Goal: Transaction & Acquisition: Purchase product/service

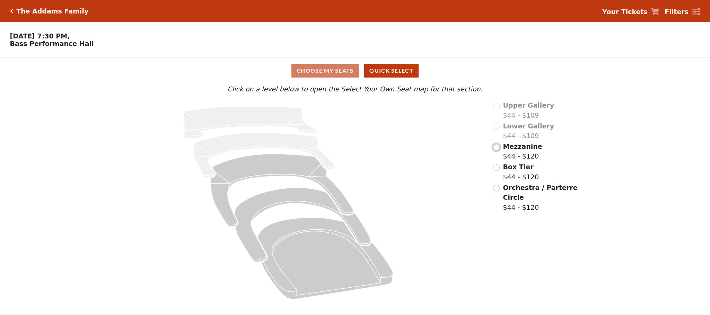
click at [499, 151] on input "radio" at bounding box center [496, 147] width 7 height 7
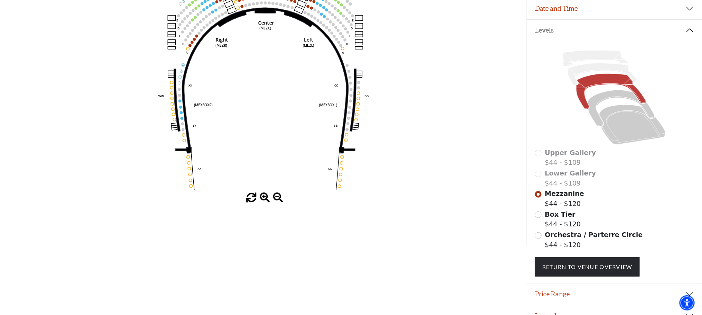
scroll to position [137, 0]
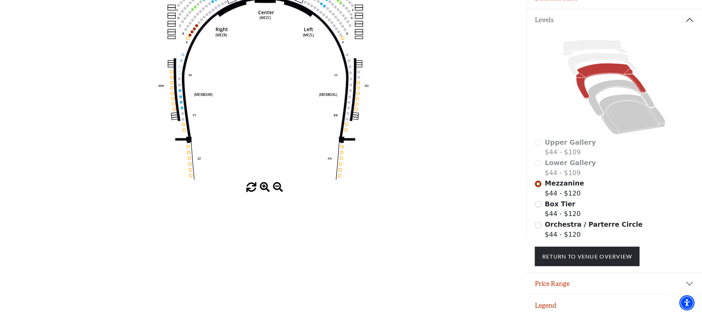
click at [265, 193] on span at bounding box center [265, 188] width 10 height 10
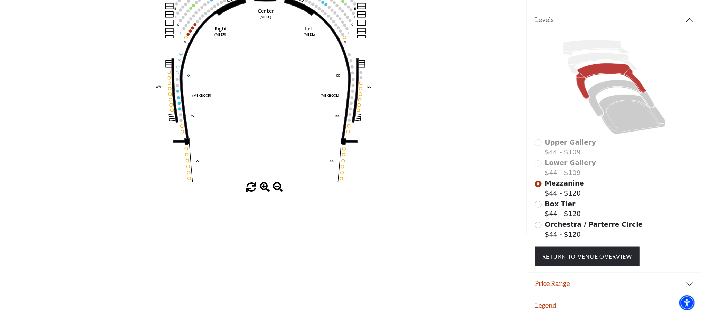
click at [265, 193] on span at bounding box center [265, 188] width 10 height 10
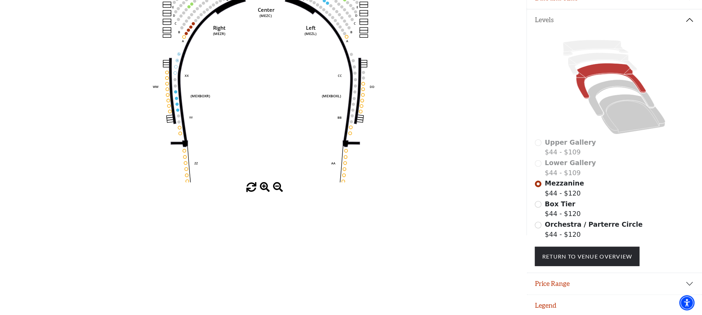
click at [265, 193] on span at bounding box center [265, 188] width 10 height 10
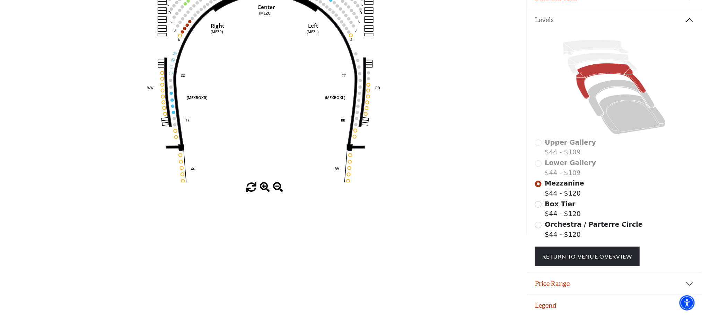
click at [265, 193] on span at bounding box center [265, 188] width 10 height 10
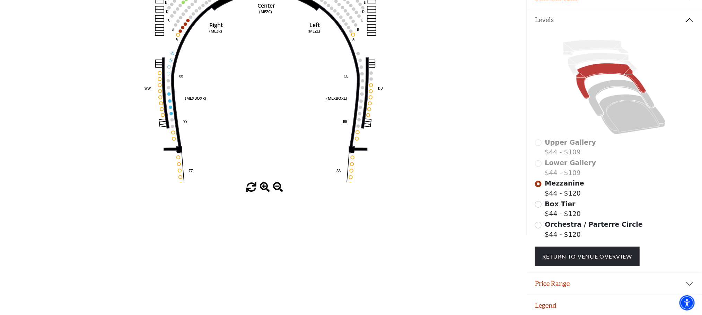
click at [265, 193] on span at bounding box center [265, 188] width 10 height 10
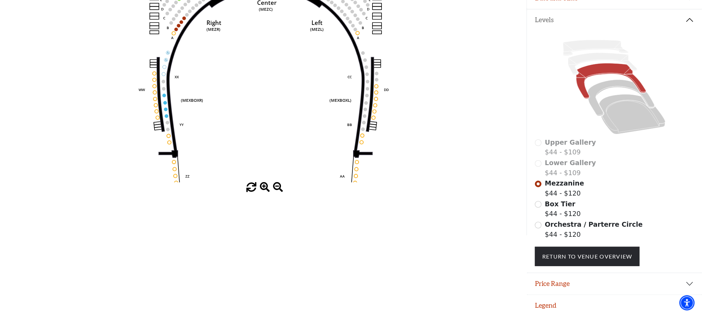
click at [265, 193] on span at bounding box center [265, 188] width 10 height 10
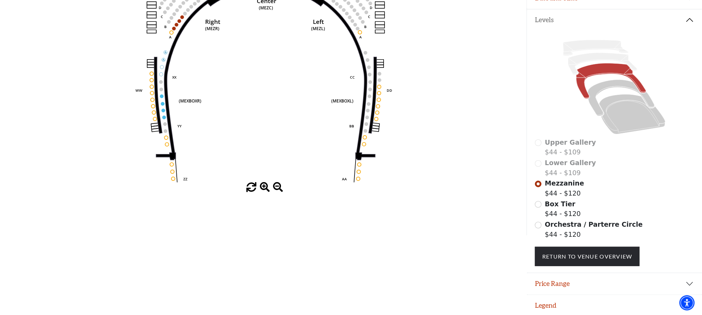
click at [265, 193] on span at bounding box center [265, 188] width 10 height 10
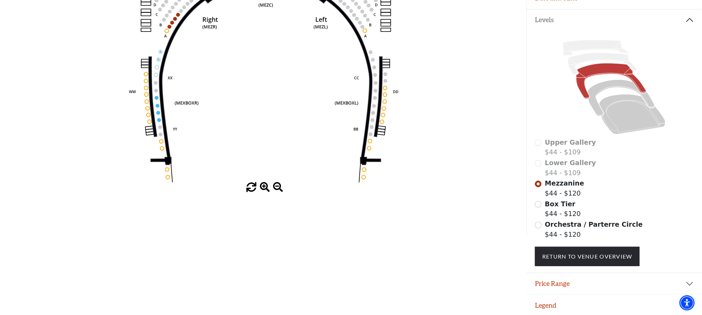
click at [265, 193] on span at bounding box center [265, 188] width 10 height 10
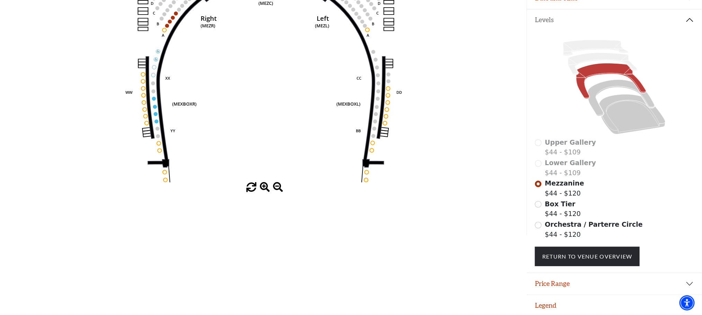
click at [265, 193] on span at bounding box center [265, 188] width 10 height 10
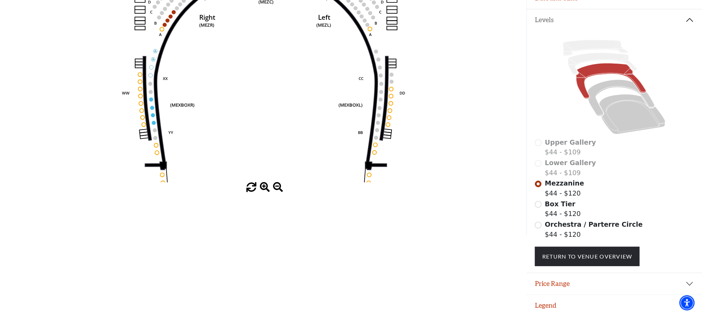
click at [265, 193] on span at bounding box center [265, 188] width 10 height 10
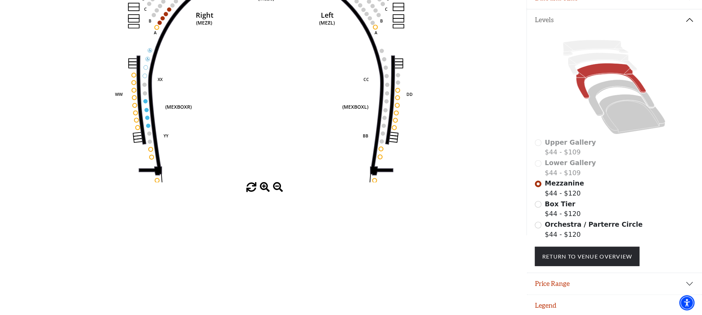
click at [265, 193] on span at bounding box center [265, 188] width 10 height 10
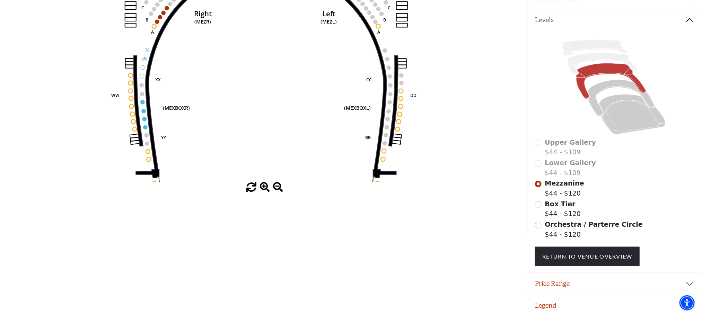
click at [265, 193] on span at bounding box center [265, 188] width 10 height 10
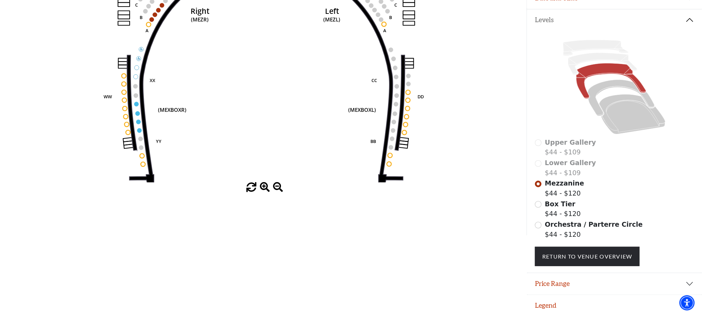
click at [265, 193] on span at bounding box center [265, 188] width 10 height 10
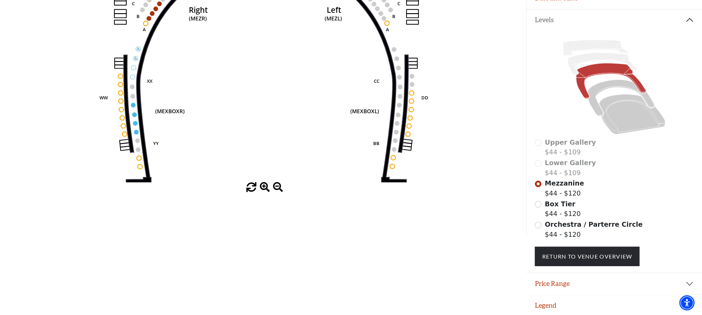
click at [265, 193] on span at bounding box center [265, 188] width 10 height 10
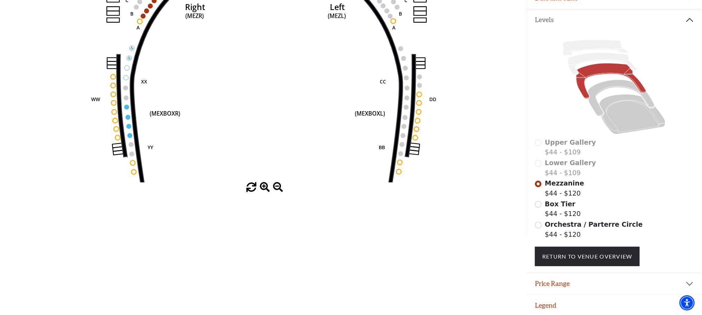
click at [265, 193] on span at bounding box center [265, 188] width 10 height 10
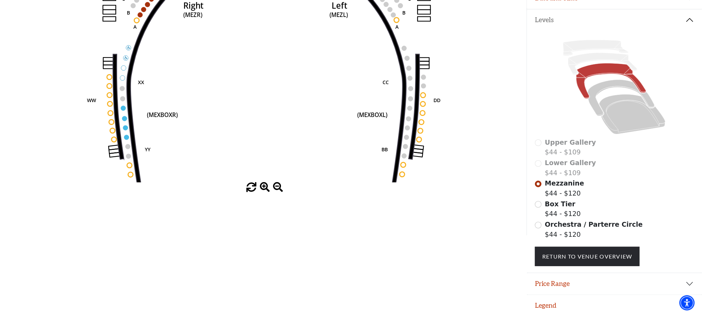
click at [265, 193] on span at bounding box center [265, 188] width 10 height 10
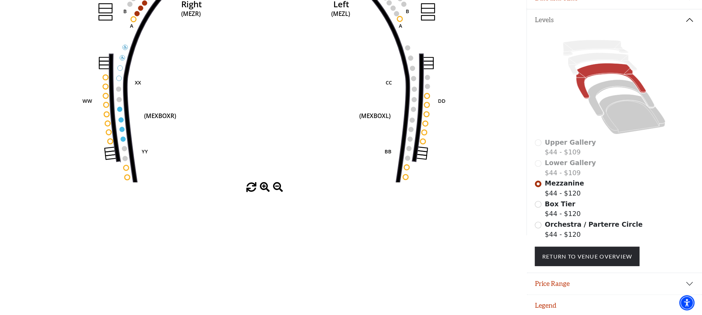
click at [265, 193] on span at bounding box center [265, 188] width 10 height 10
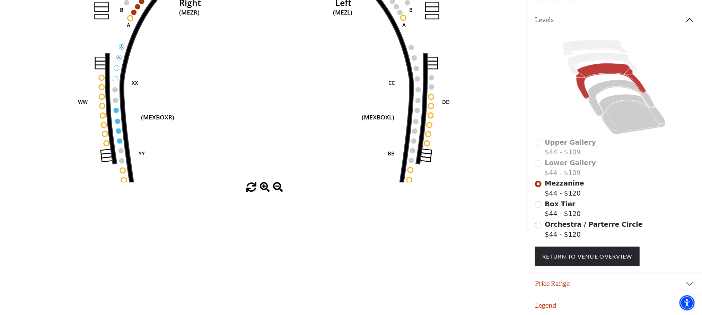
click at [265, 193] on span at bounding box center [265, 188] width 10 height 10
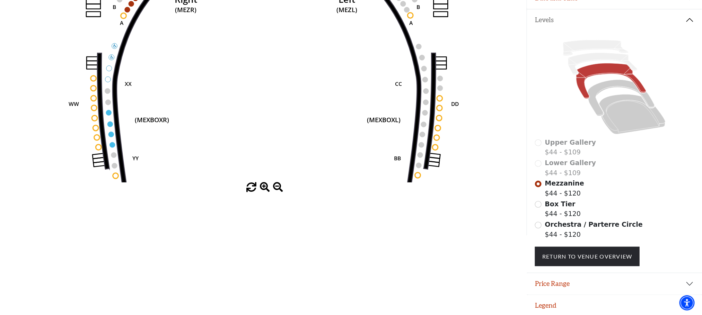
click at [265, 193] on span at bounding box center [265, 188] width 10 height 10
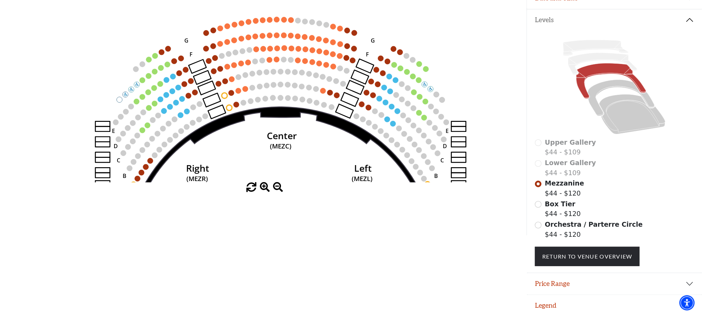
drag, startPoint x: 279, startPoint y: 61, endPoint x: 293, endPoint y: 230, distance: 169.0
click at [293, 230] on div "Choose My Seats Quick Select Current Level Mezzanine Click on a level below to …" at bounding box center [263, 77] width 527 height 315
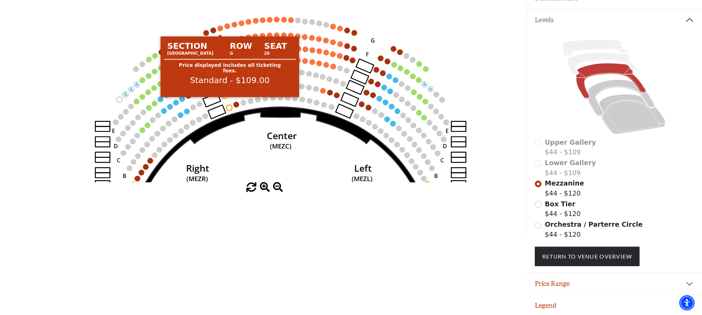
click at [220, 31] on circle at bounding box center [221, 29] width 6 height 6
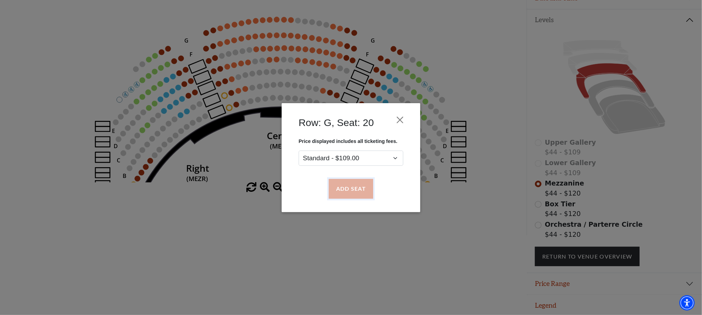
click at [349, 193] on button "Add Seat" at bounding box center [351, 188] width 44 height 19
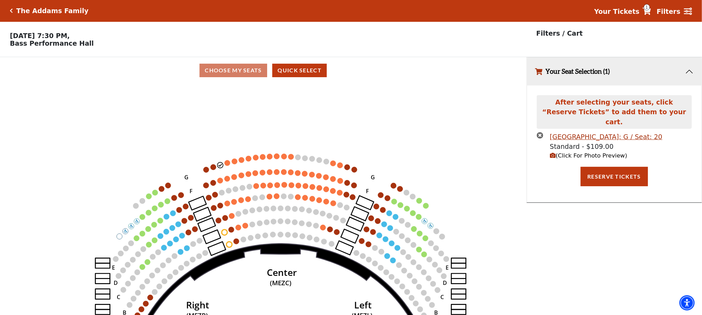
scroll to position [0, 0]
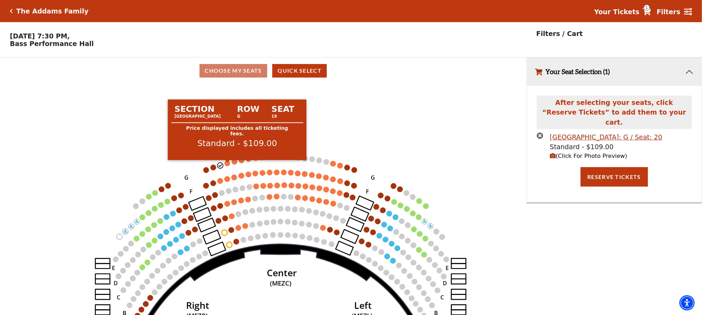
click at [224, 164] on icon "Center (MEZC) Right (MEZR) Left (MEZL) (MEXBOXR) (MEXBOXL) XX WW CC DD YY BB ZZ…" at bounding box center [263, 202] width 474 height 236
click at [226, 166] on circle at bounding box center [228, 164] width 6 height 6
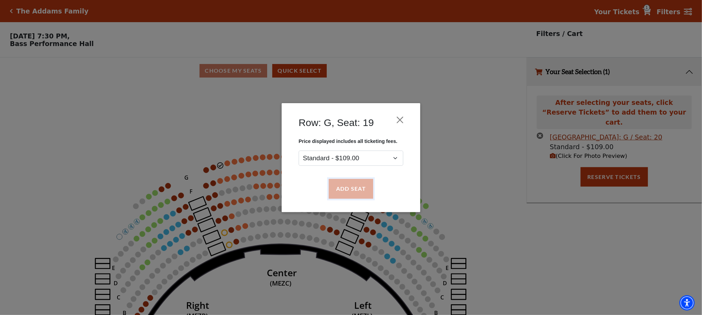
click at [342, 190] on button "Add Seat" at bounding box center [351, 188] width 44 height 19
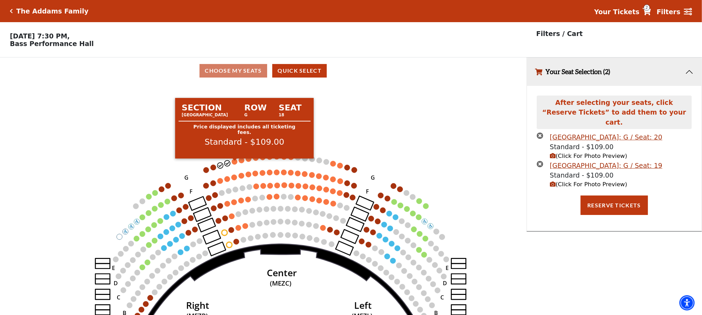
click at [234, 164] on circle at bounding box center [235, 162] width 6 height 6
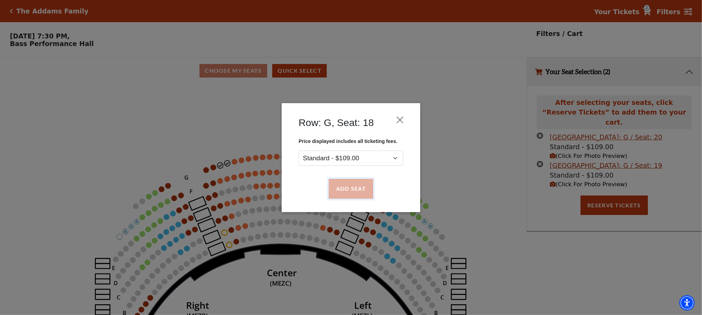
click at [337, 191] on button "Add Seat" at bounding box center [351, 188] width 44 height 19
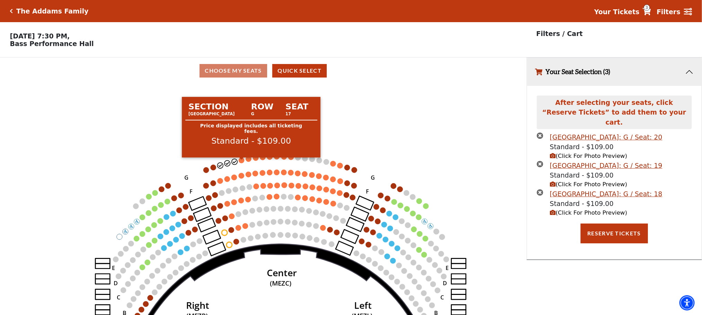
click at [240, 161] on circle at bounding box center [242, 161] width 6 height 6
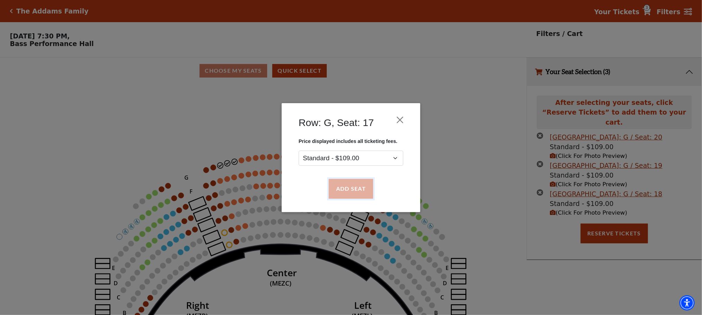
click at [335, 193] on button "Add Seat" at bounding box center [351, 188] width 44 height 19
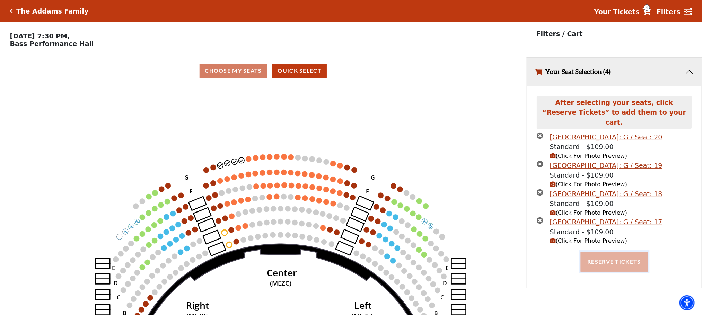
click at [607, 254] on button "Reserve Tickets" at bounding box center [614, 261] width 67 height 19
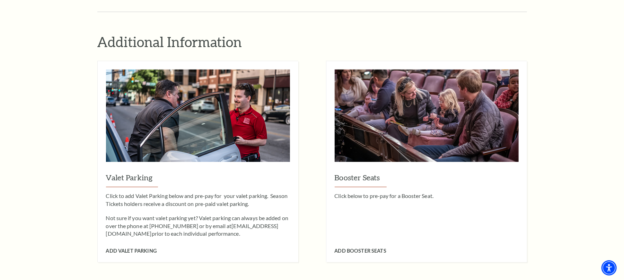
scroll to position [670, 0]
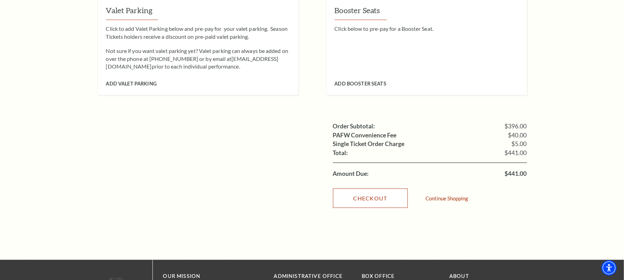
click at [380, 195] on link "Checkout" at bounding box center [370, 198] width 75 height 19
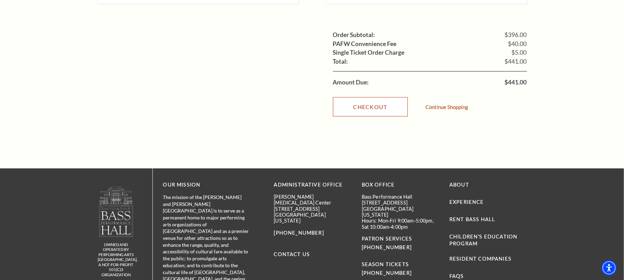
scroll to position [763, 0]
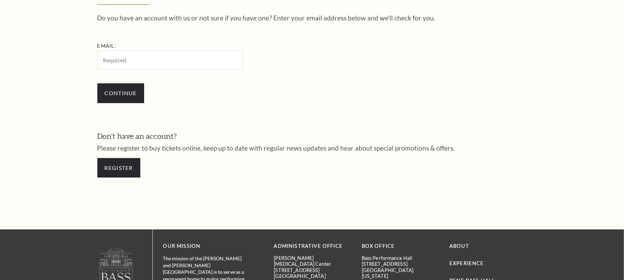
scroll to position [271, 0]
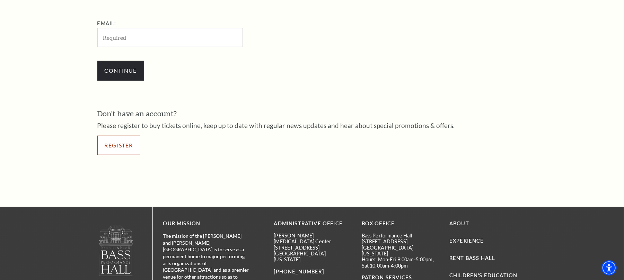
click at [127, 143] on link "Register" at bounding box center [118, 145] width 43 height 19
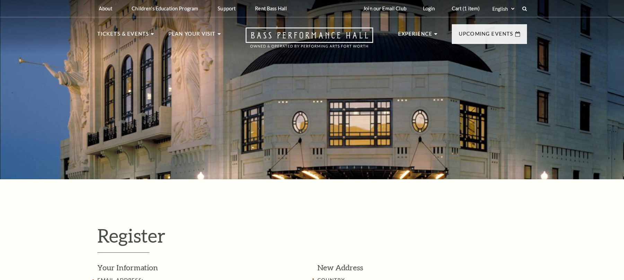
select select "1"
select select "TX"
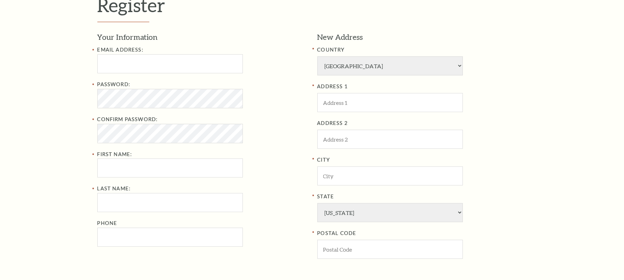
scroll to position [231, 0]
click at [91, 46] on div "Register Your Information Email Address: Password: Confirm Password: First Name…" at bounding box center [312, 160] width 444 height 423
click at [117, 62] on input "text" at bounding box center [170, 63] width 146 height 19
type input "beherarashmi@stellardataenrety.com"
type input "Rashmita"
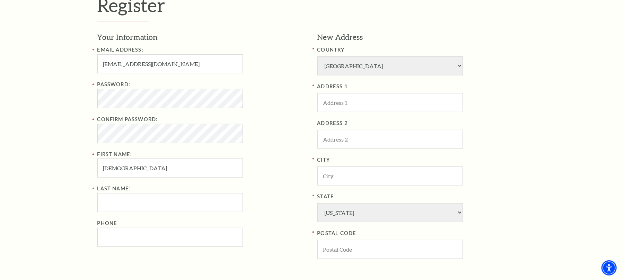
type input "Behera"
type input "7978851094"
type input "usa"
select select "DC"
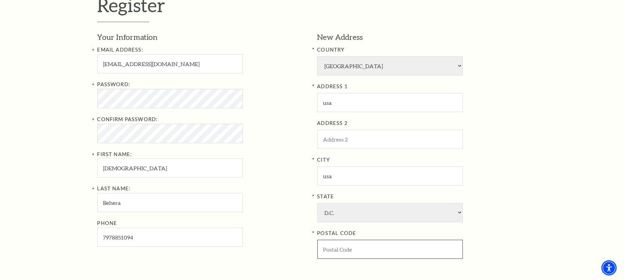
type input "10001"
type input "797-885-1094"
click at [145, 62] on input "beherarashmi@stellardataenrety.com" at bounding box center [170, 63] width 146 height 19
drag, startPoint x: 141, startPoint y: 61, endPoint x: 186, endPoint y: 72, distance: 45.7
click at [186, 72] on input "beherarashmi@stellardataenrety.com" at bounding box center [170, 63] width 146 height 19
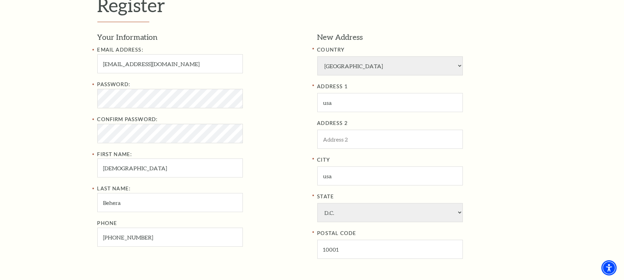
click at [139, 66] on input "beherarashmi@gmail.com" at bounding box center [170, 63] width 146 height 19
type input "beherarashmi910@gmail.com"
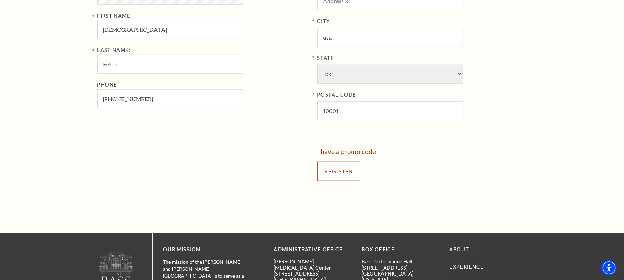
click at [333, 168] on input "Register" at bounding box center [339, 171] width 43 height 19
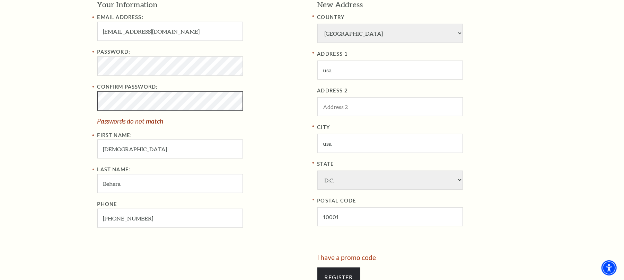
scroll to position [262, 0]
click at [64, 105] on div "Register Your Information Email Address: beherarashmi910@gmail.com Password: Co…" at bounding box center [312, 128] width 624 height 423
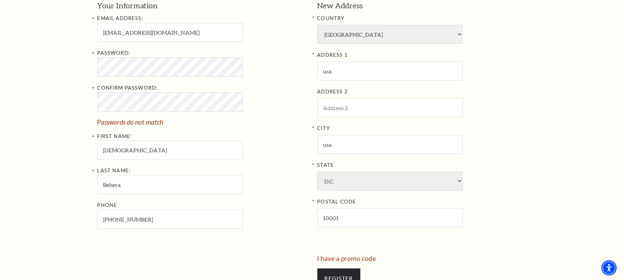
click at [64, 105] on div "Register Your Information Email Address: beherarashmi910@gmail.com Password: Co…" at bounding box center [312, 128] width 624 height 423
click at [46, 65] on div "Register Your Information Email Address: beherarashmi910@gmail.com Password: Co…" at bounding box center [312, 128] width 624 height 423
click at [78, 102] on div "Register Your Information Email Address: beherarashmi910@gmail.com Password: Co…" at bounding box center [312, 128] width 624 height 423
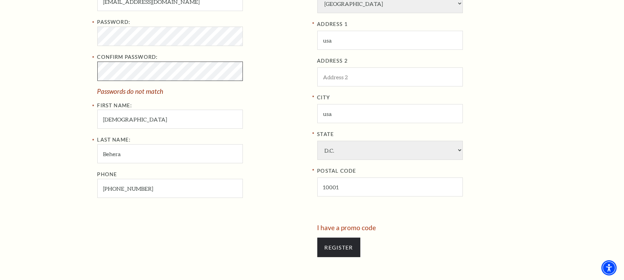
scroll to position [355, 0]
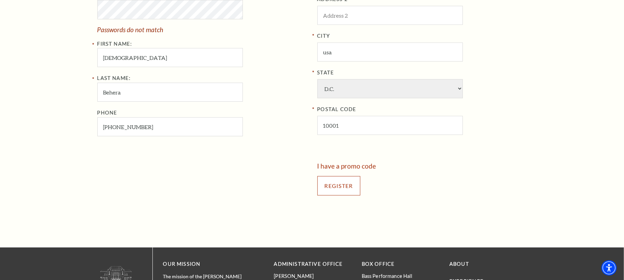
click at [331, 179] on input "Register" at bounding box center [339, 185] width 43 height 19
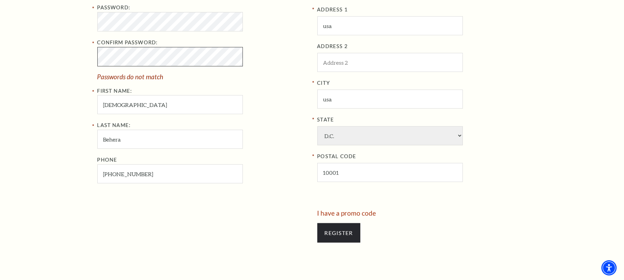
scroll to position [309, 0]
click at [76, 54] on div "Register Your Information Email Address: beherarashmi910@gmail.com Password: Co…" at bounding box center [312, 82] width 624 height 423
drag, startPoint x: 339, startPoint y: 244, endPoint x: 332, endPoint y: 243, distance: 7.4
click at [339, 244] on div "Register" at bounding box center [423, 232] width 210 height 33
click at [330, 237] on input "Register" at bounding box center [339, 232] width 43 height 19
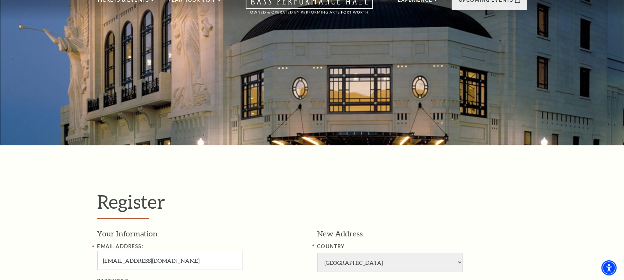
scroll to position [0, 0]
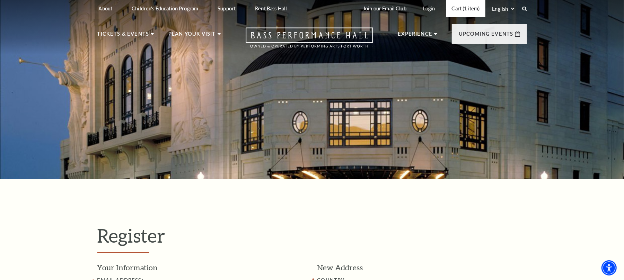
click at [454, 4] on link "Cart (1 item)" at bounding box center [466, 8] width 39 height 17
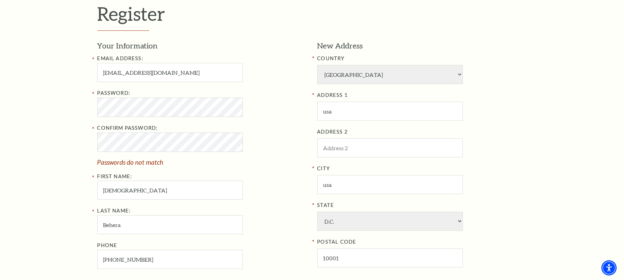
scroll to position [231, 0]
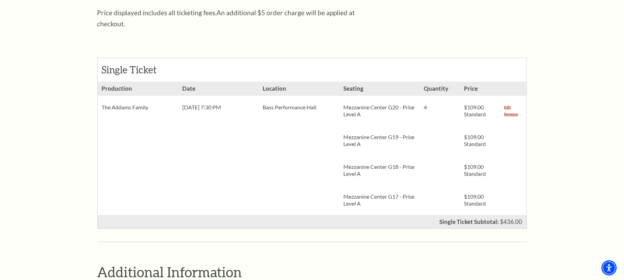
scroll to position [185, 0]
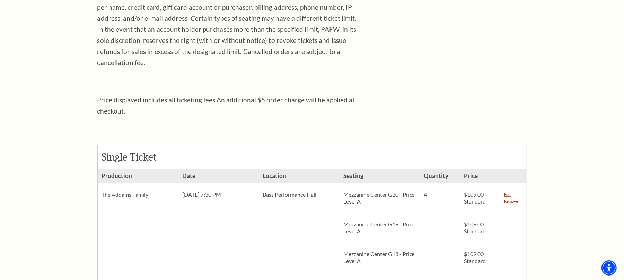
click at [510, 198] on link "Remove" at bounding box center [512, 201] width 14 height 7
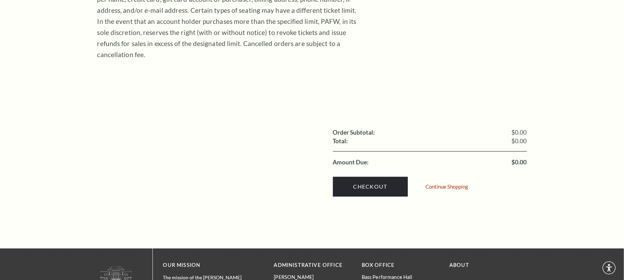
scroll to position [231, 0]
